Goal: Task Accomplishment & Management: Use online tool/utility

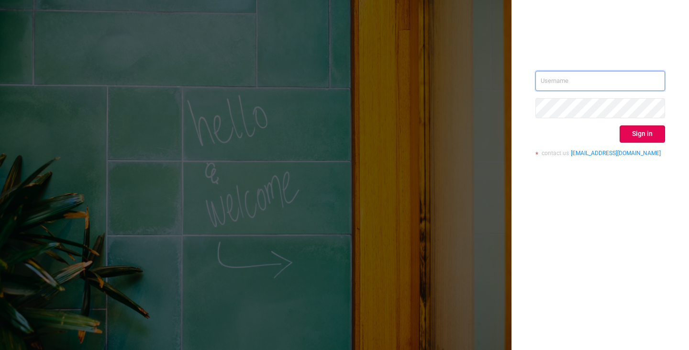
click at [589, 85] on input "text" at bounding box center [601, 81] width 130 height 20
type input "[PERSON_NAME][EMAIL_ADDRESS][DOMAIN_NAME]"
click at [628, 131] on button "Sign in" at bounding box center [642, 133] width 45 height 17
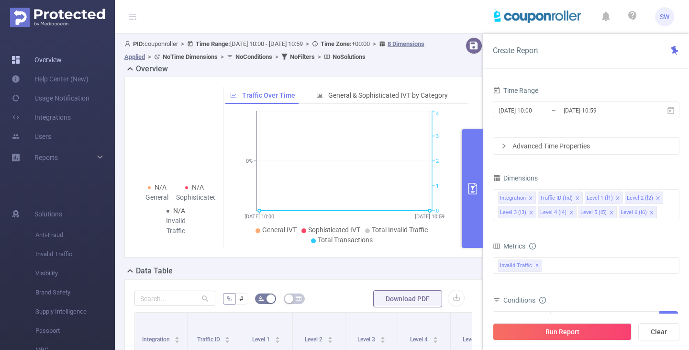
click at [44, 60] on link "Overview" at bounding box center [36, 59] width 50 height 19
